Goal: Task Accomplishment & Management: Manage account settings

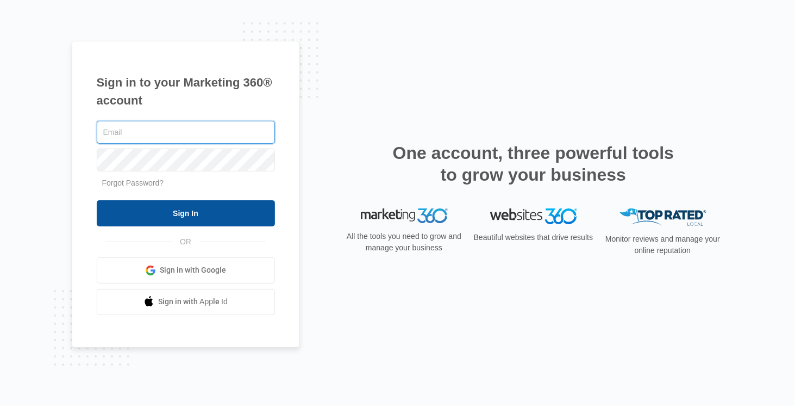
type input "[EMAIL_ADDRESS][DOMAIN_NAME]"
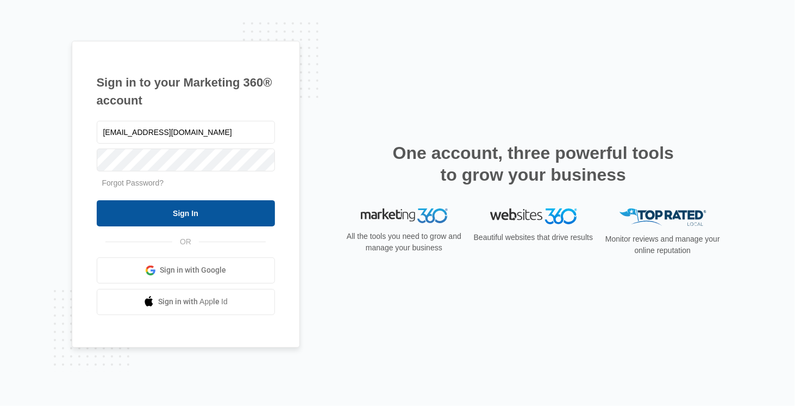
click at [190, 214] on input "Sign In" at bounding box center [186, 213] width 178 height 26
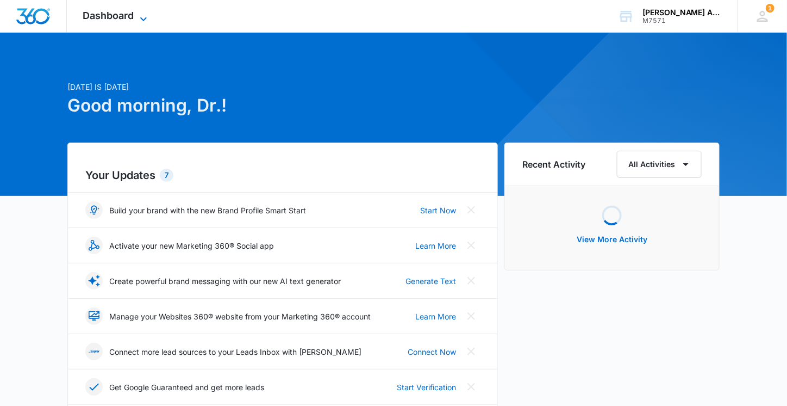
click at [138, 14] on icon at bounding box center [143, 19] width 13 height 13
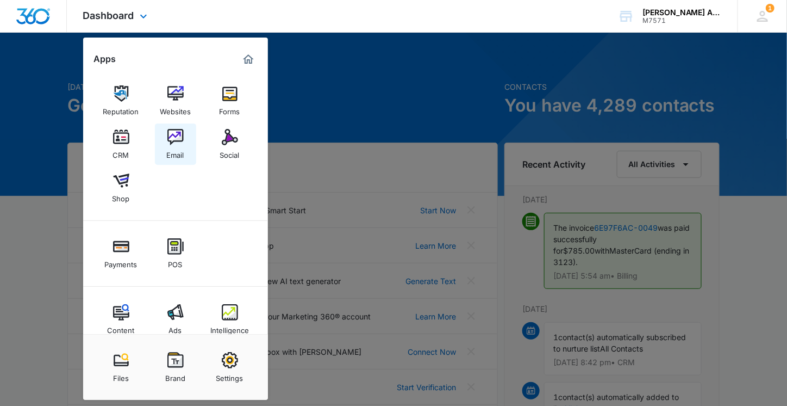
click at [177, 144] on img at bounding box center [175, 137] width 16 height 16
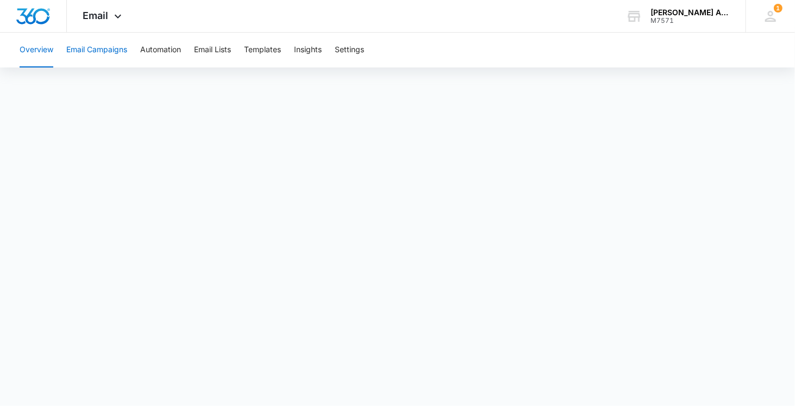
click at [101, 49] on button "Email Campaigns" at bounding box center [96, 50] width 61 height 35
